Goal: Navigation & Orientation: Find specific page/section

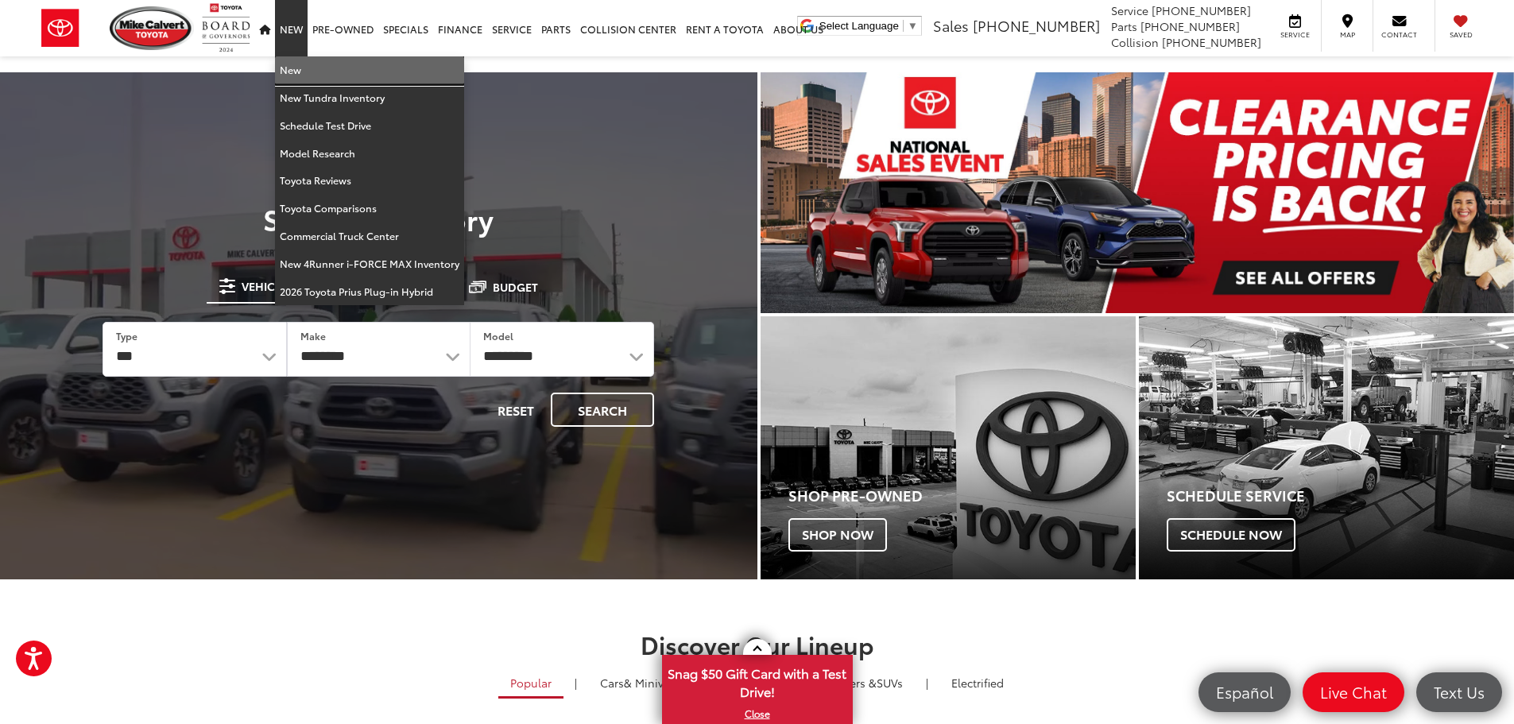
click at [284, 64] on link "New" at bounding box center [369, 70] width 189 height 28
